Goal: Task Accomplishment & Management: Manage account settings

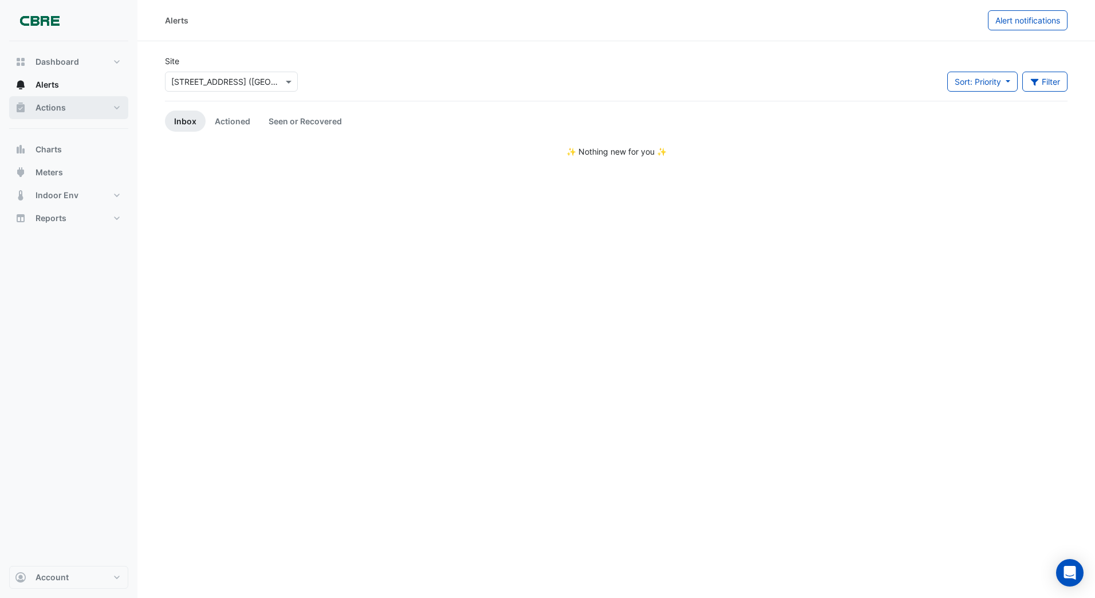
click at [58, 108] on span "Actions" at bounding box center [50, 107] width 30 height 11
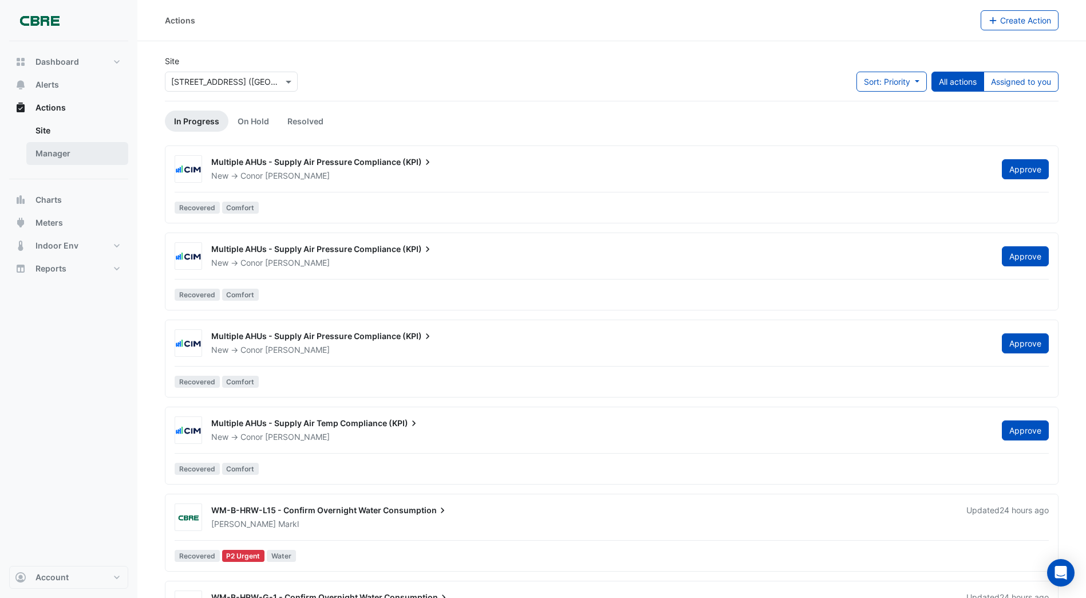
click at [65, 149] on link "Manager" at bounding box center [77, 153] width 102 height 23
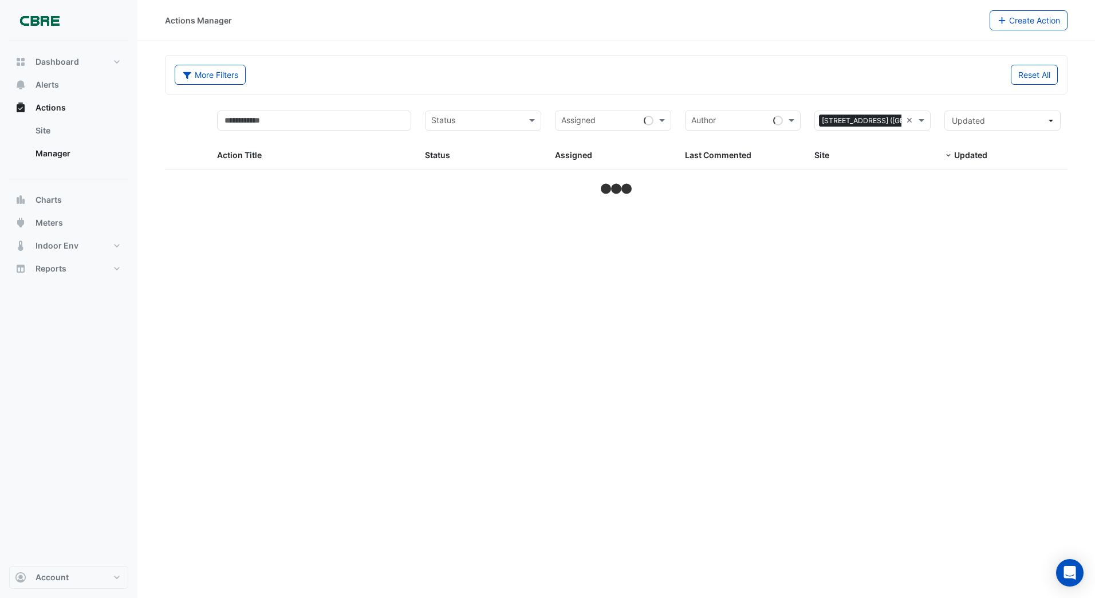
select select "***"
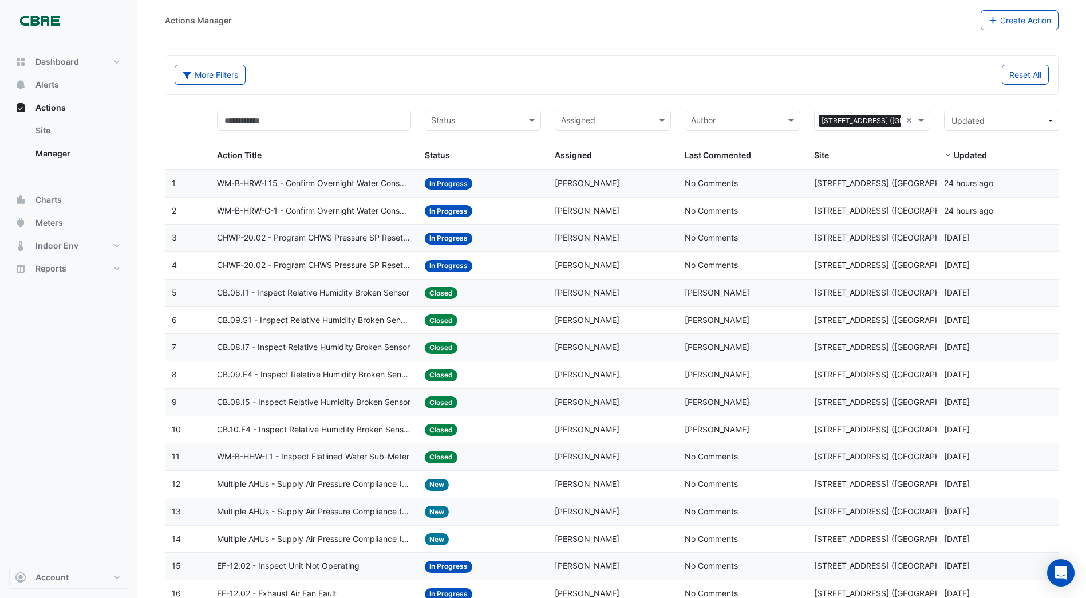
click at [446, 208] on span "In Progress" at bounding box center [449, 211] width 48 height 12
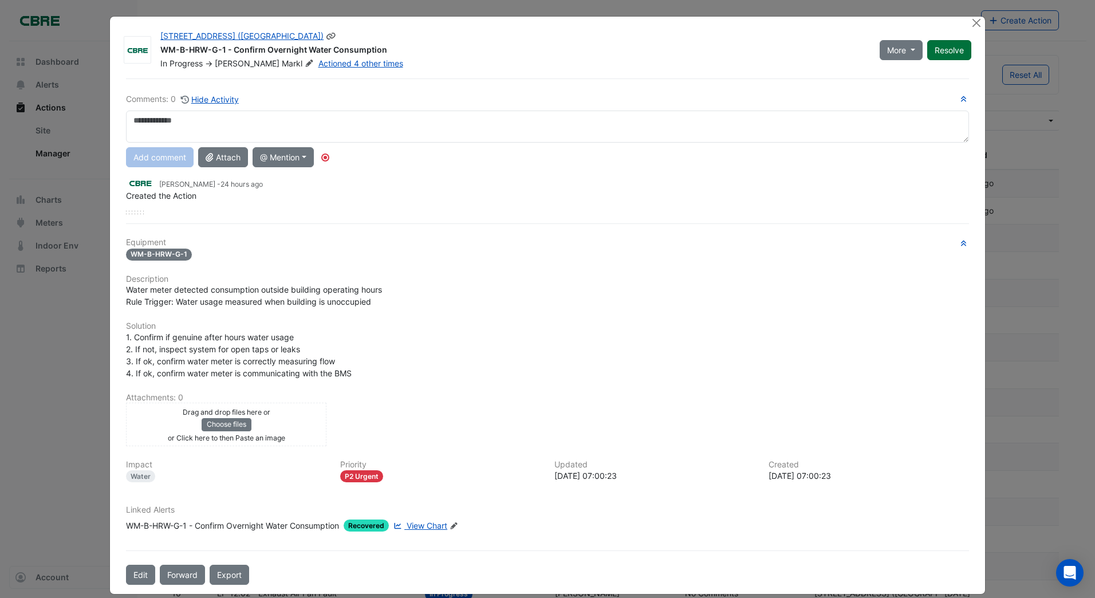
click at [941, 53] on button "Resolve" at bounding box center [949, 50] width 44 height 20
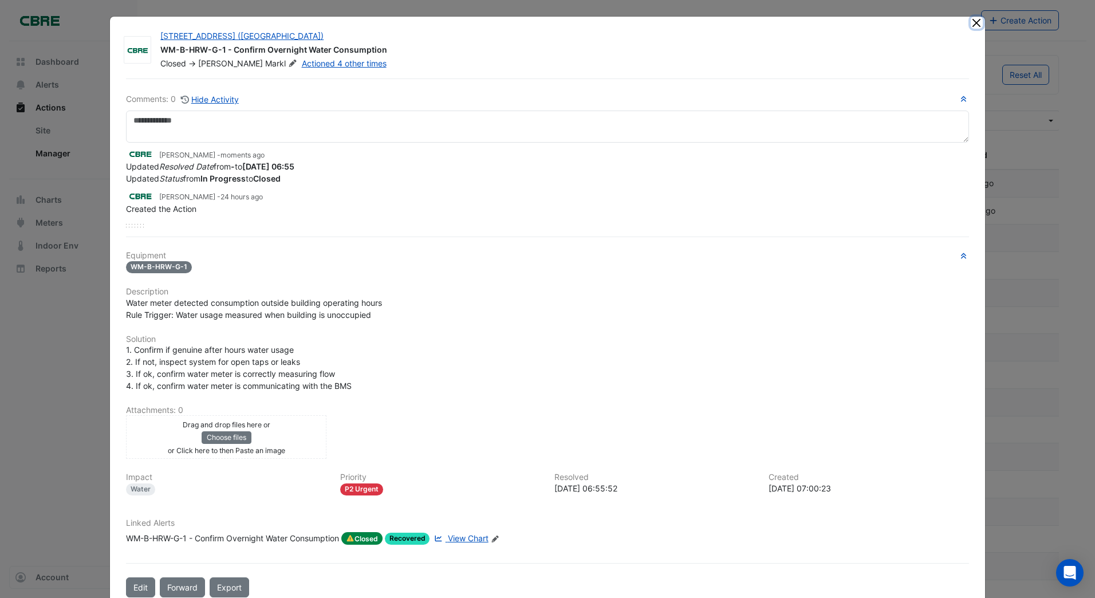
click at [970, 23] on button "Close" at bounding box center [976, 23] width 12 height 12
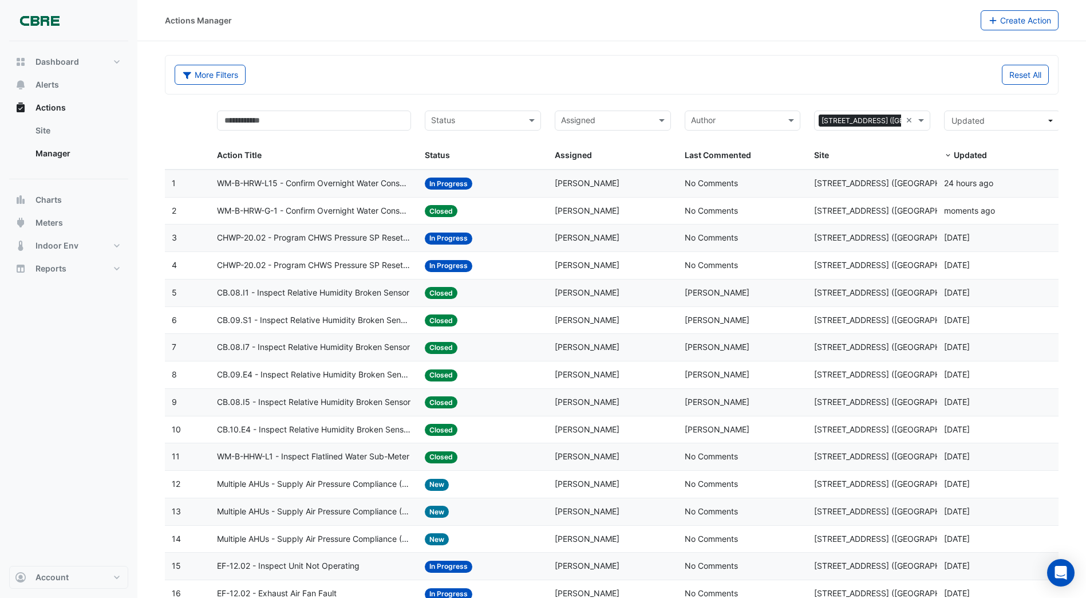
click at [409, 182] on span "WM-B-HRW-L15 - Confirm Overnight Water Consumption" at bounding box center [314, 183] width 194 height 13
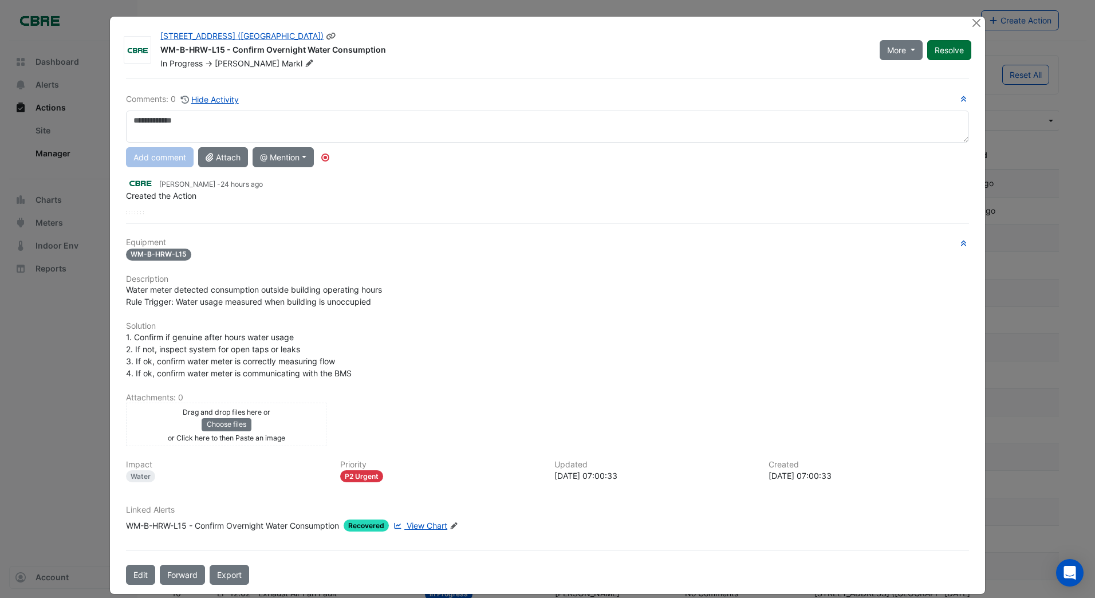
click at [950, 54] on button "Resolve" at bounding box center [949, 50] width 44 height 20
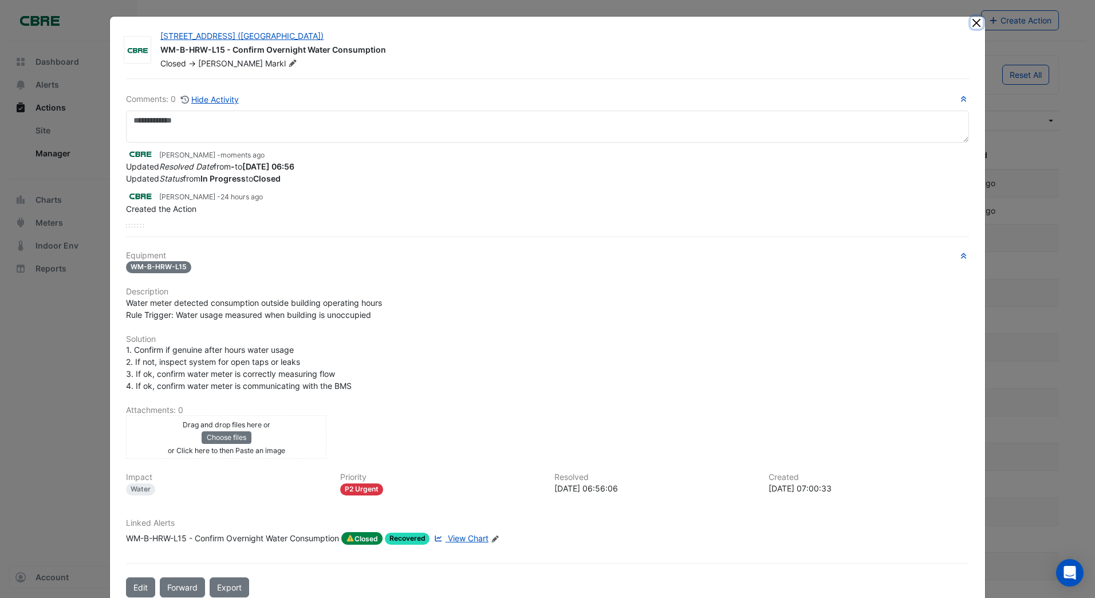
click at [973, 21] on button "Close" at bounding box center [976, 23] width 12 height 12
